Goal: Find specific page/section: Find specific page/section

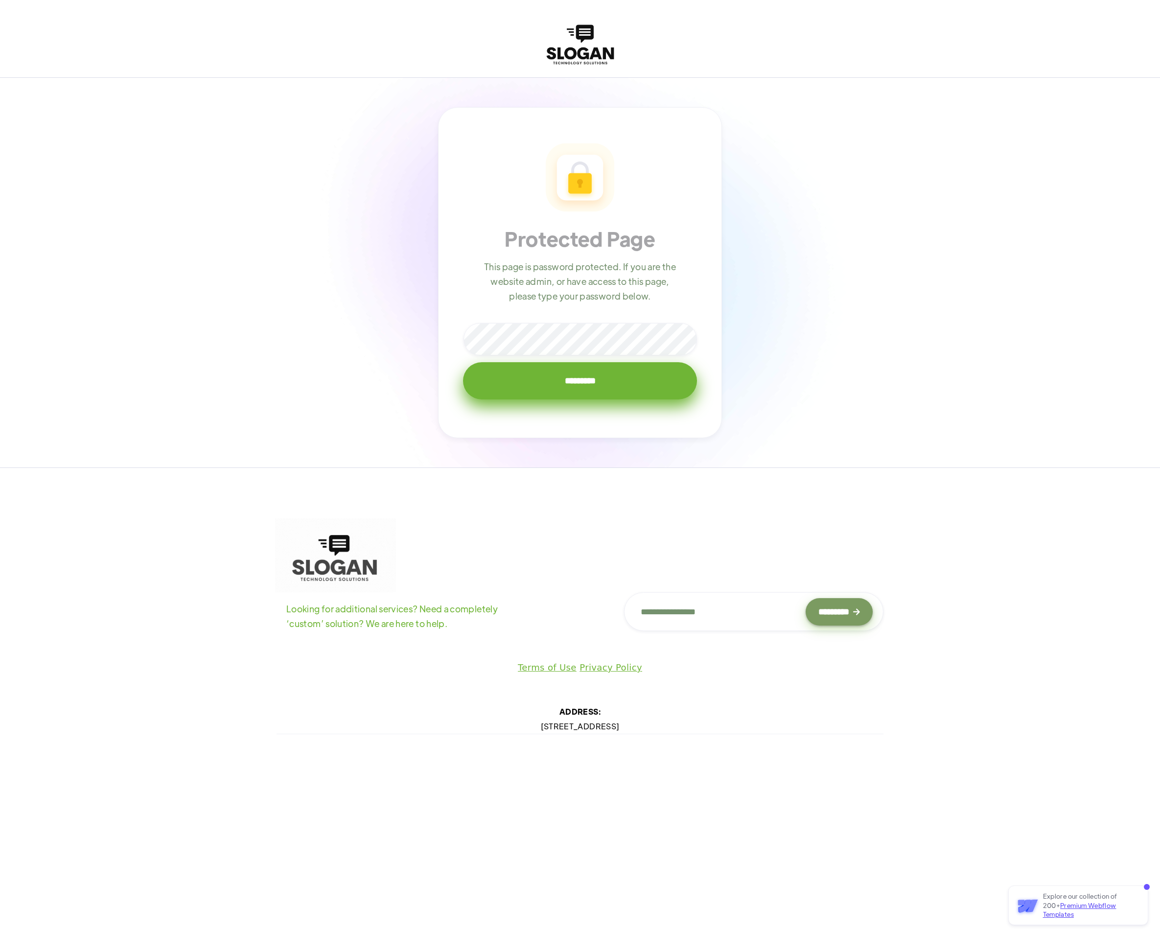
click at [463, 362] on input "*********" at bounding box center [580, 380] width 234 height 37
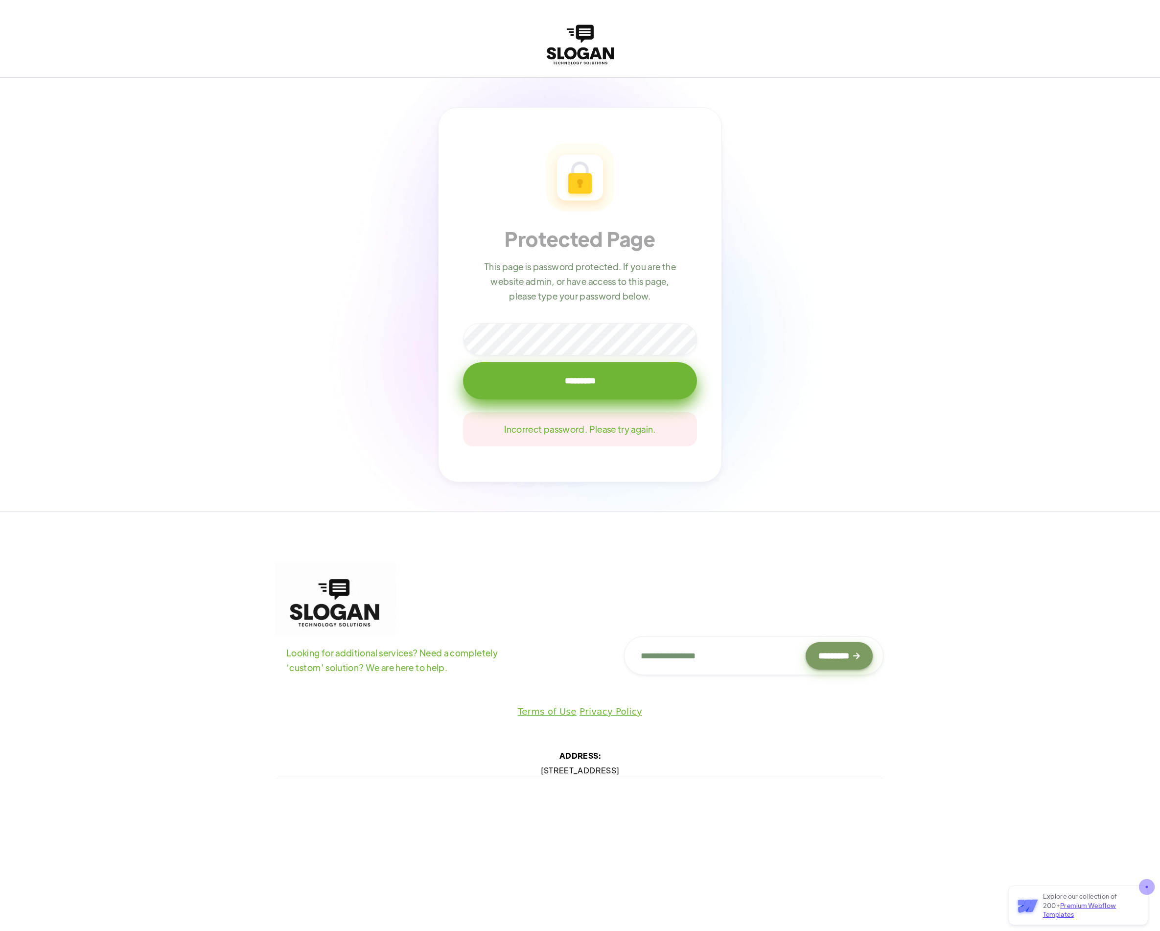
click at [463, 362] on input "*********" at bounding box center [580, 380] width 234 height 37
